Goal: Use online tool/utility: Utilize a website feature to perform a specific function

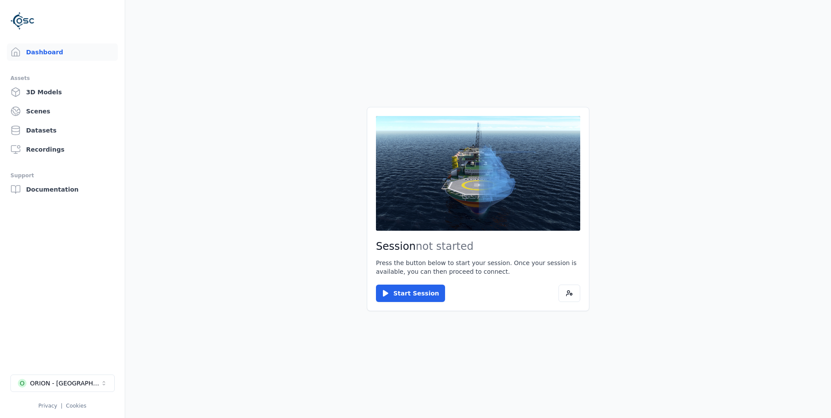
click at [70, 373] on li "O ORION - [GEOGRAPHIC_DATA] Privacy | Cookies" at bounding box center [62, 392] width 125 height 49
click at [74, 382] on button "O ORION - [GEOGRAPHIC_DATA]" at bounding box center [62, 382] width 104 height 17
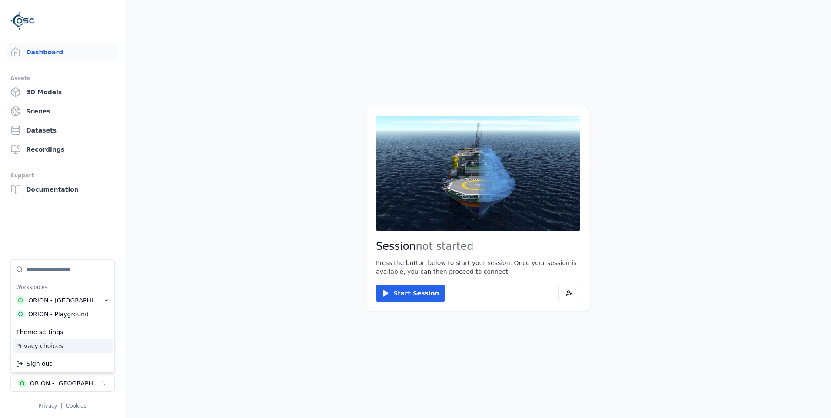
click at [174, 346] on html "Dashboard Assets 3D Models Scenes Datasets Recordings Support Documentation O O…" at bounding box center [415, 209] width 831 height 418
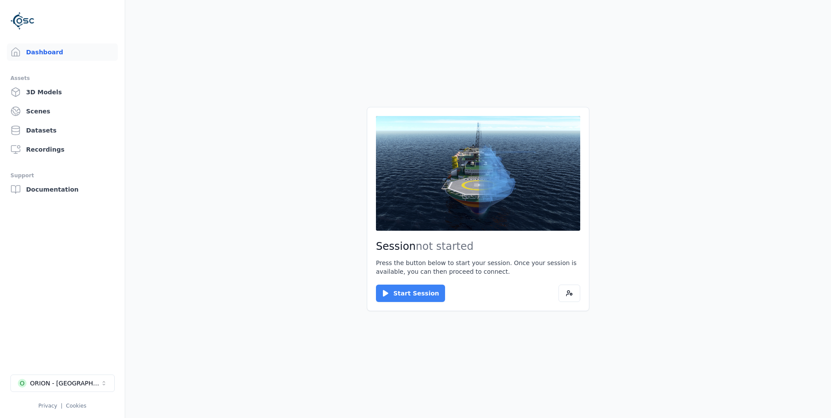
click at [409, 292] on button "Start Session" at bounding box center [410, 293] width 69 height 17
click at [395, 288] on button "Connect" at bounding box center [396, 293] width 40 height 17
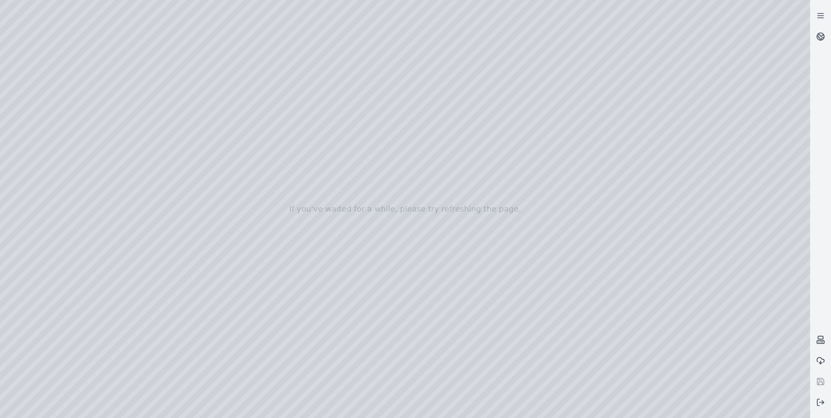
drag, startPoint x: 308, startPoint y: 271, endPoint x: 490, endPoint y: 207, distance: 193.2
click at [490, 207] on div at bounding box center [405, 209] width 810 height 418
click at [28, 91] on div at bounding box center [405, 209] width 810 height 418
click at [46, 91] on div at bounding box center [405, 209] width 810 height 418
drag, startPoint x: 301, startPoint y: 307, endPoint x: 450, endPoint y: 179, distance: 196.3
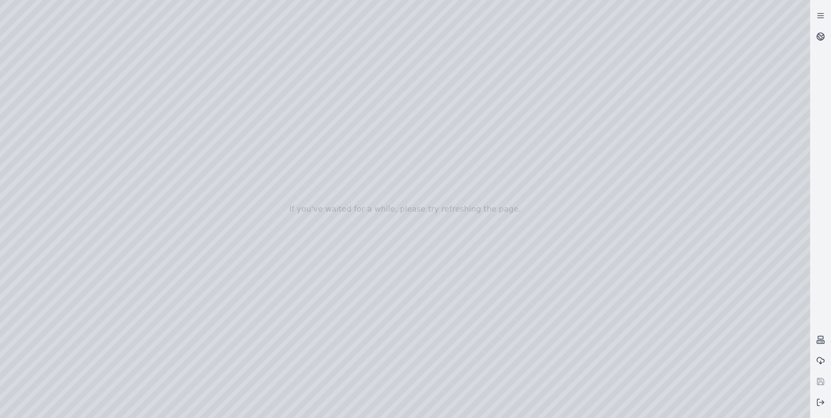
click at [449, 180] on div at bounding box center [405, 209] width 810 height 418
click at [705, 414] on div at bounding box center [405, 209] width 810 height 418
click at [735, 411] on div at bounding box center [405, 209] width 810 height 418
click at [795, 413] on div at bounding box center [405, 209] width 810 height 418
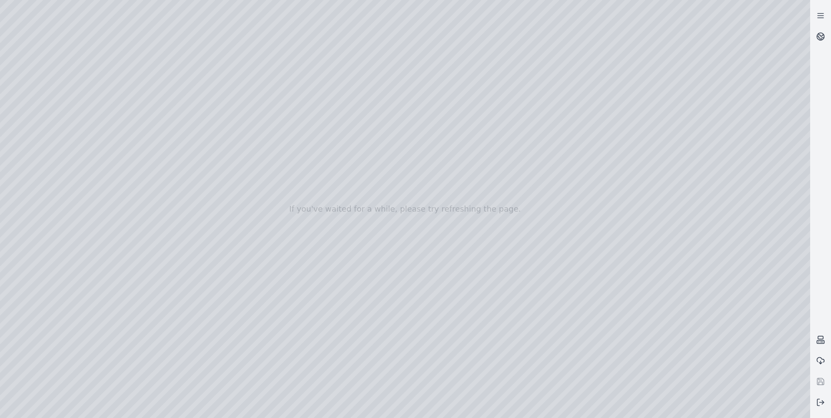
drag, startPoint x: 391, startPoint y: 229, endPoint x: 338, endPoint y: 289, distance: 79.4
click at [338, 289] on div at bounding box center [405, 209] width 810 height 418
click at [822, 341] on rect at bounding box center [820, 342] width 7 height 3
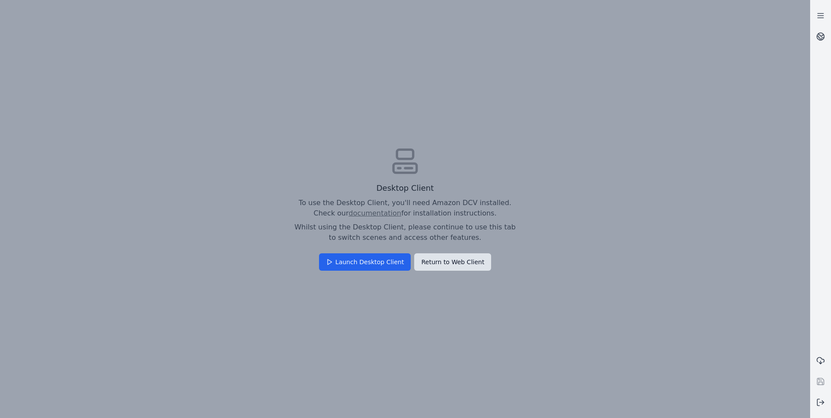
click at [454, 262] on button "Return to Web Client" at bounding box center [452, 261] width 77 height 17
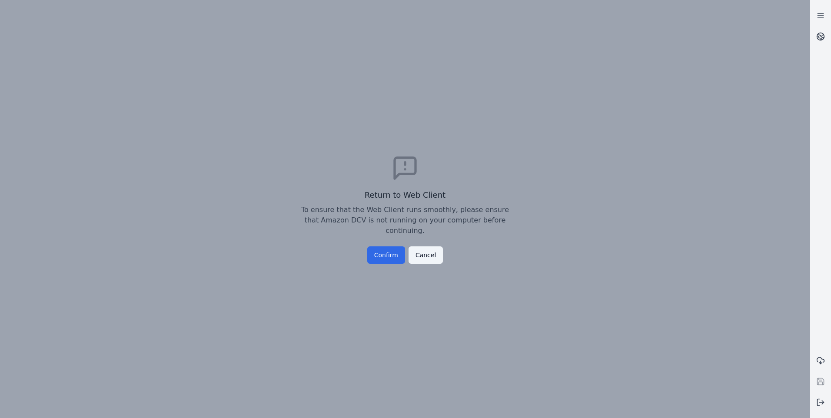
click at [392, 246] on button "Confirm" at bounding box center [386, 254] width 38 height 17
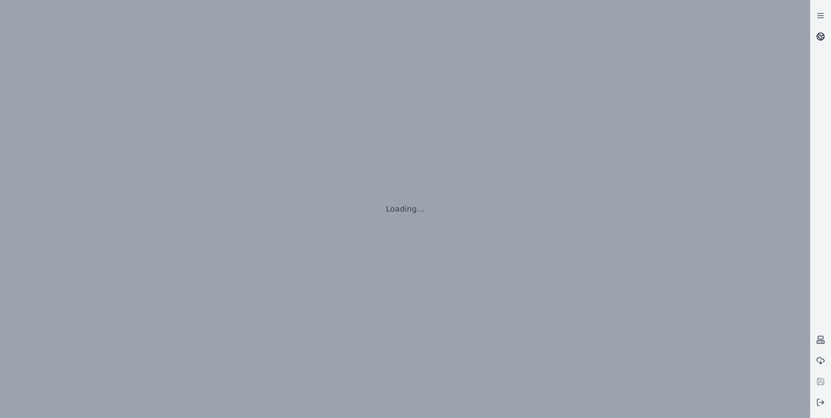
click at [818, 43] on link at bounding box center [820, 36] width 21 height 21
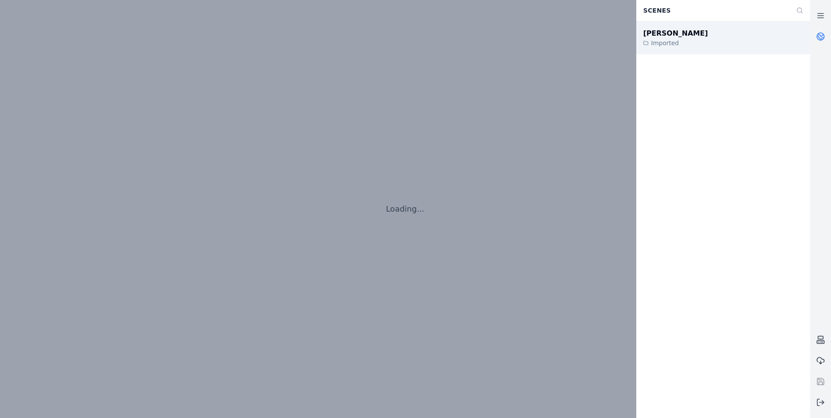
click at [692, 35] on div "[PERSON_NAME] Imported" at bounding box center [723, 37] width 174 height 33
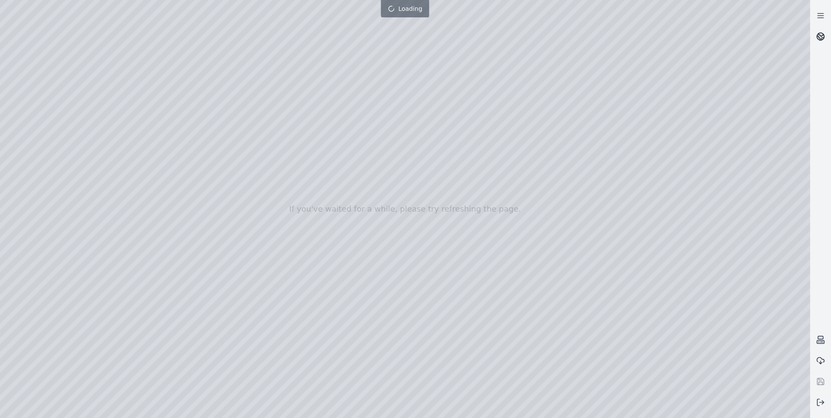
click at [819, 45] on link at bounding box center [820, 36] width 21 height 21
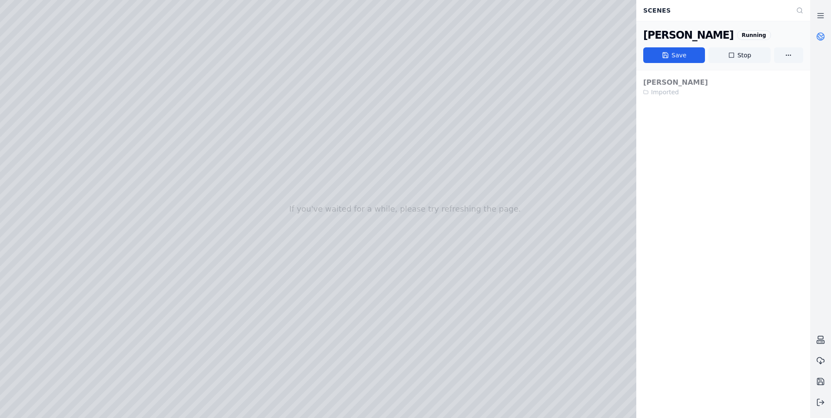
drag, startPoint x: 477, startPoint y: 146, endPoint x: 448, endPoint y: 189, distance: 51.8
click at [448, 189] on div at bounding box center [405, 209] width 810 height 418
click at [825, 39] on link at bounding box center [820, 36] width 21 height 21
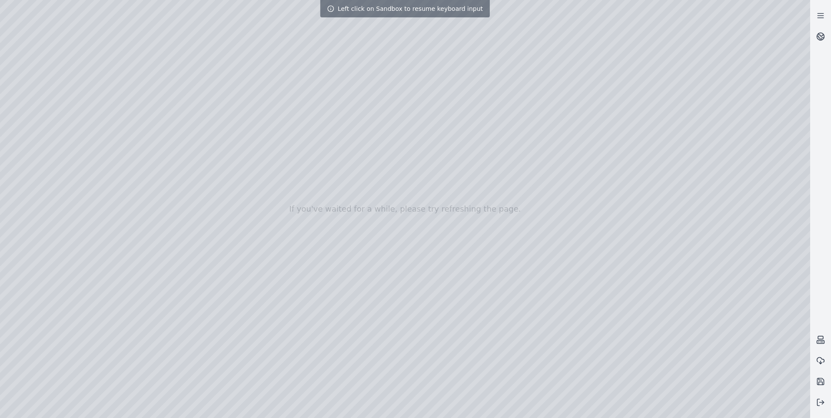
click at [433, 143] on div at bounding box center [405, 209] width 810 height 418
drag, startPoint x: 427, startPoint y: 170, endPoint x: 395, endPoint y: 234, distance: 71.5
click at [395, 234] on div at bounding box center [405, 209] width 810 height 418
drag, startPoint x: 418, startPoint y: 210, endPoint x: 319, endPoint y: 272, distance: 116.7
click at [355, 285] on div at bounding box center [405, 209] width 810 height 418
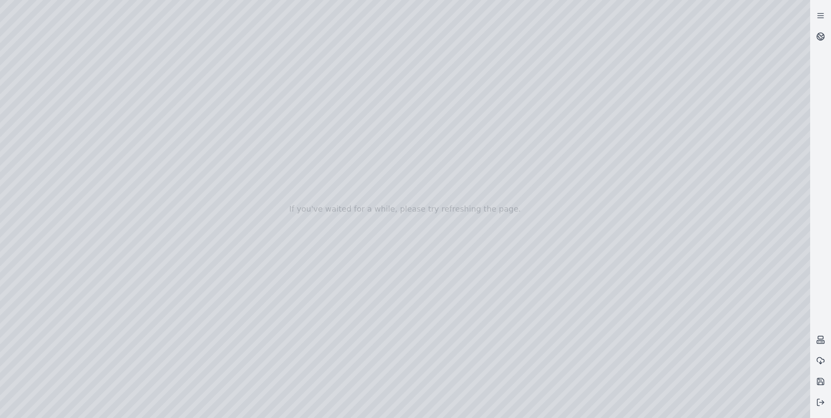
click at [254, 203] on div at bounding box center [405, 209] width 810 height 418
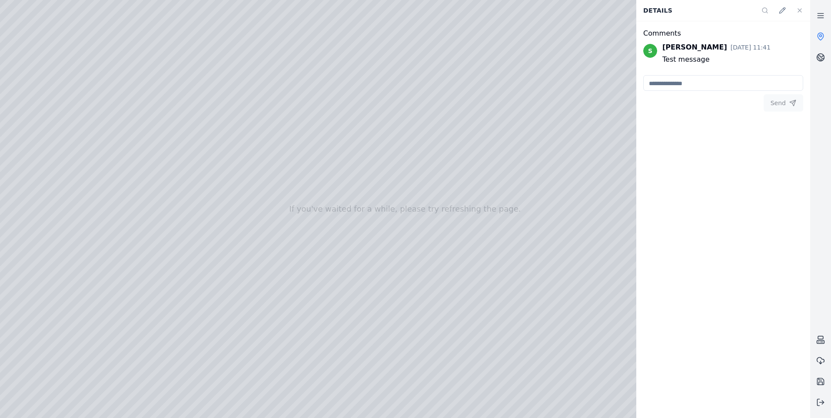
drag, startPoint x: 338, startPoint y: 111, endPoint x: 538, endPoint y: 116, distance: 200.3
click at [430, 125] on div at bounding box center [405, 209] width 810 height 418
click at [803, 10] on button at bounding box center [799, 10] width 17 height 17
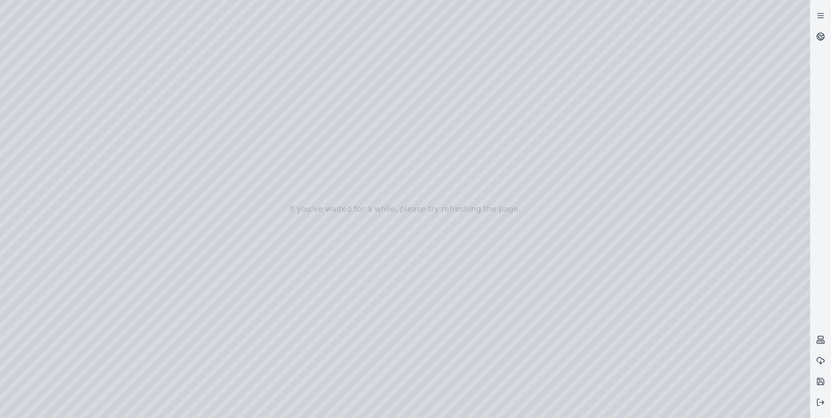
drag, startPoint x: 334, startPoint y: 107, endPoint x: 333, endPoint y: 183, distance: 76.0
click at [333, 183] on div at bounding box center [405, 209] width 810 height 418
click at [699, 406] on div at bounding box center [405, 209] width 810 height 418
drag, startPoint x: 524, startPoint y: 122, endPoint x: 440, endPoint y: 114, distance: 84.7
click at [440, 114] on div at bounding box center [405, 209] width 810 height 418
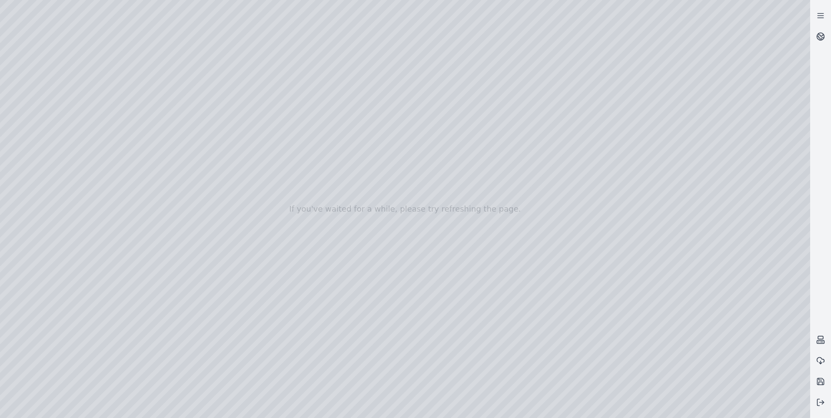
click at [728, 407] on div at bounding box center [405, 209] width 810 height 418
drag, startPoint x: 534, startPoint y: 174, endPoint x: 304, endPoint y: 130, distance: 234.0
click at [304, 130] on div at bounding box center [405, 209] width 810 height 418
drag, startPoint x: 109, startPoint y: 128, endPoint x: 344, endPoint y: 128, distance: 235.5
drag, startPoint x: 273, startPoint y: 89, endPoint x: 446, endPoint y: 189, distance: 199.7
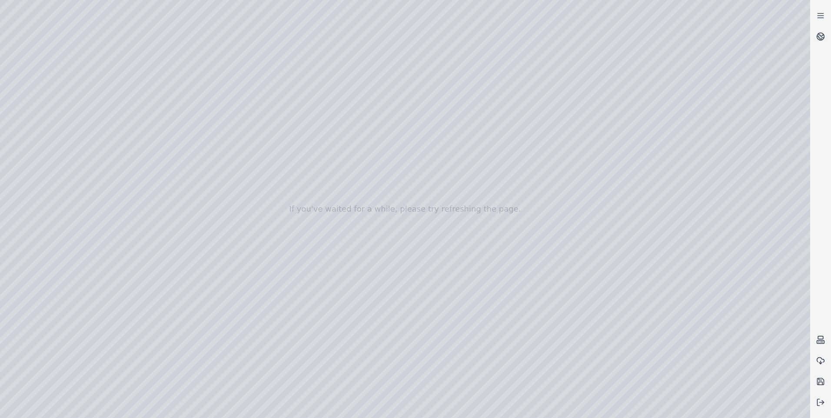
drag, startPoint x: 234, startPoint y: 71, endPoint x: 353, endPoint y: 150, distance: 142.3
click at [353, 150] on div at bounding box center [405, 209] width 810 height 418
drag, startPoint x: 191, startPoint y: 46, endPoint x: 249, endPoint y: 103, distance: 82.0
drag, startPoint x: 610, startPoint y: 252, endPoint x: 704, endPoint y: 92, distance: 186.4
click at [823, 33] on icon at bounding box center [820, 36] width 9 height 9
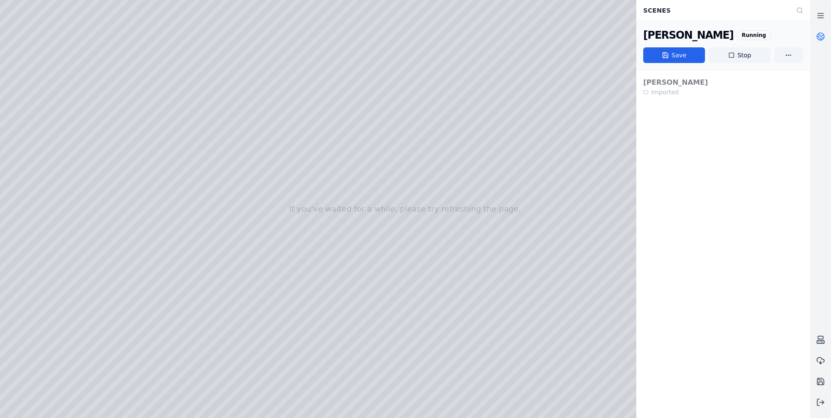
click at [826, 35] on link at bounding box center [820, 36] width 21 height 21
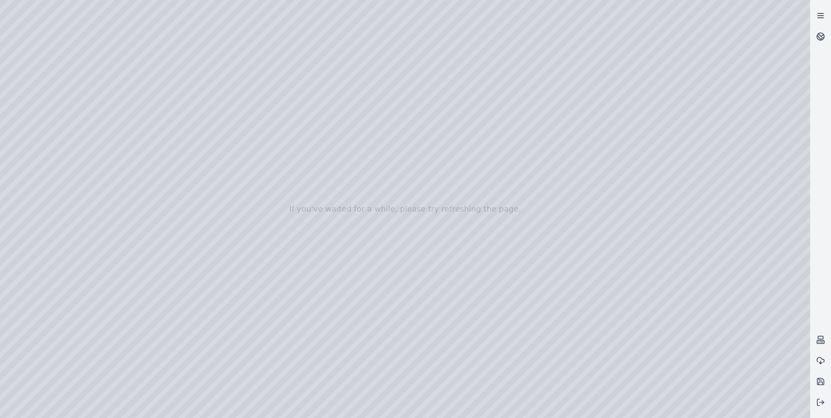
click at [826, 16] on link at bounding box center [820, 15] width 21 height 21
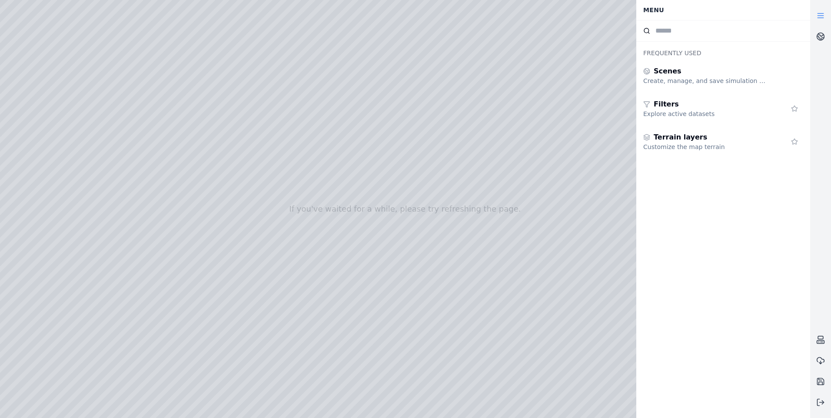
click at [826, 16] on link at bounding box center [820, 15] width 21 height 21
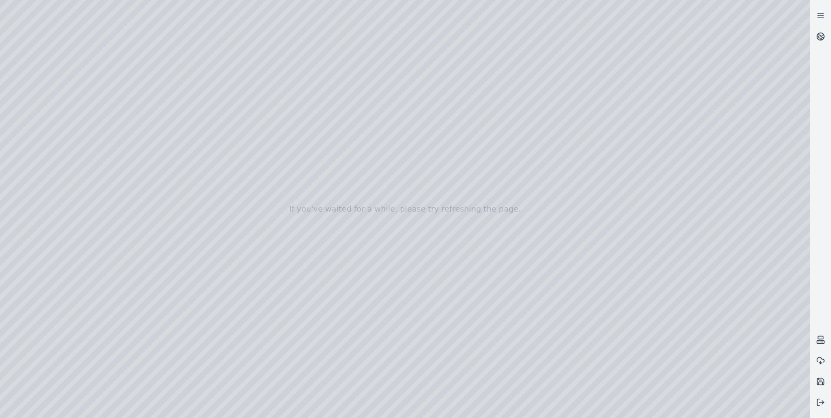
click at [797, 10] on div at bounding box center [405, 209] width 810 height 418
drag, startPoint x: 454, startPoint y: 298, endPoint x: 308, endPoint y: 201, distance: 175.4
click at [308, 201] on div at bounding box center [405, 209] width 810 height 418
drag, startPoint x: 589, startPoint y: 316, endPoint x: 438, endPoint y: 232, distance: 173.1
drag, startPoint x: 293, startPoint y: 121, endPoint x: 537, endPoint y: 82, distance: 246.8
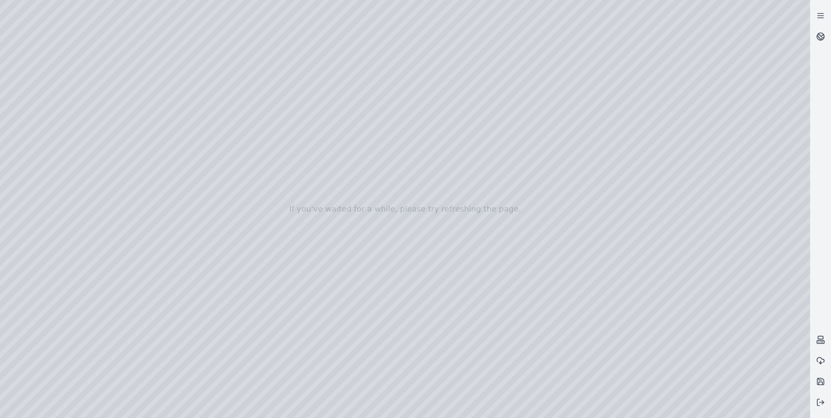
drag, startPoint x: 282, startPoint y: 232, endPoint x: 419, endPoint y: 148, distance: 161.0
click at [419, 148] on div at bounding box center [405, 209] width 810 height 418
